Goal: Transaction & Acquisition: Download file/media

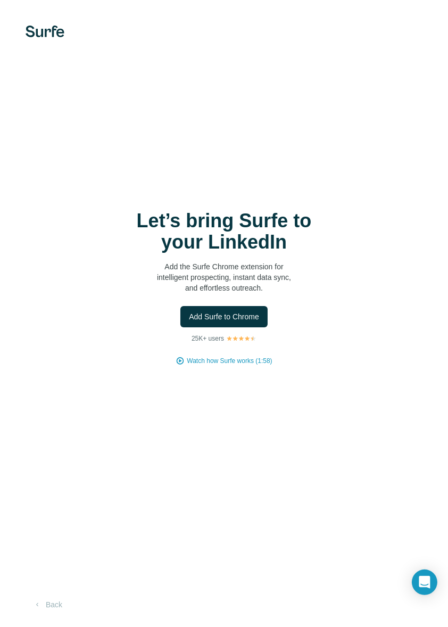
click at [241, 322] on span "Add Surfe to Chrome" at bounding box center [224, 316] width 70 height 11
click at [245, 322] on span "Add Surfe to Chrome" at bounding box center [224, 316] width 70 height 11
click at [231, 366] on span "Watch how Surfe works (1:58)" at bounding box center [229, 361] width 85 height 10
